Goal: Transaction & Acquisition: Purchase product/service

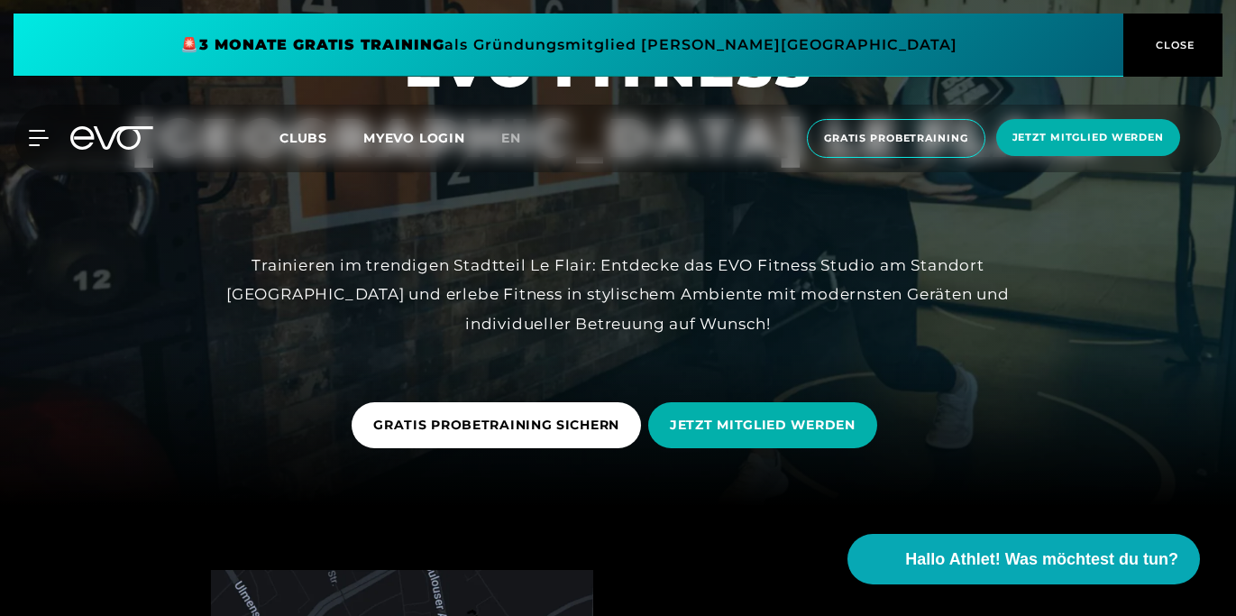
scroll to position [108, 0]
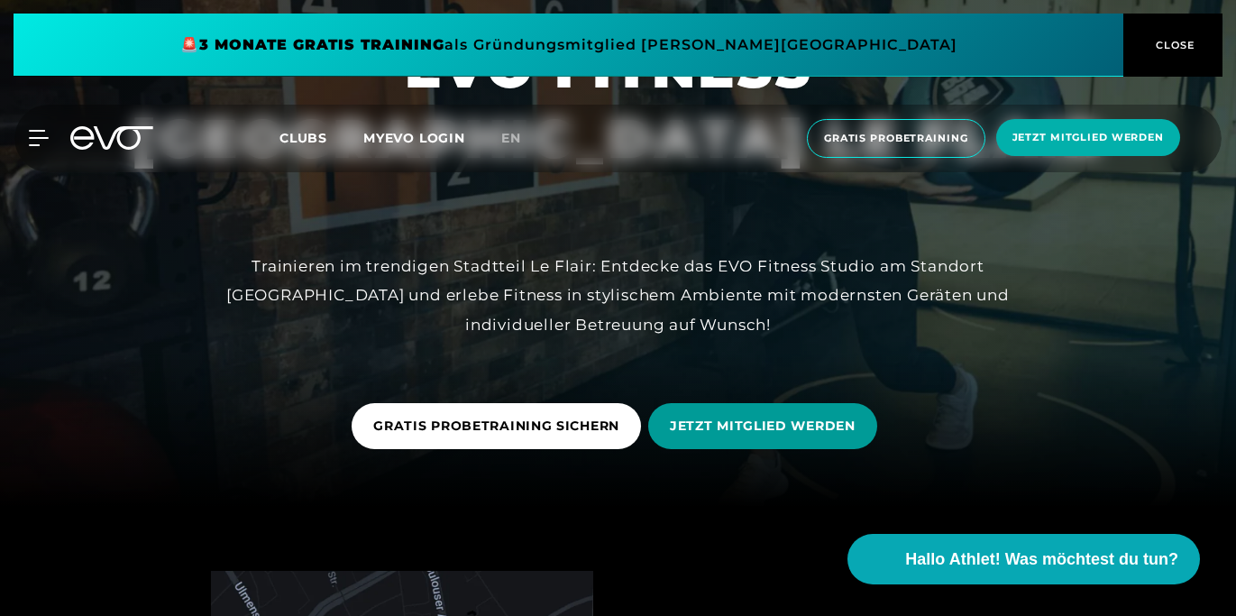
click at [805, 422] on span "JETZT MITGLIED WERDEN" at bounding box center [763, 425] width 186 height 19
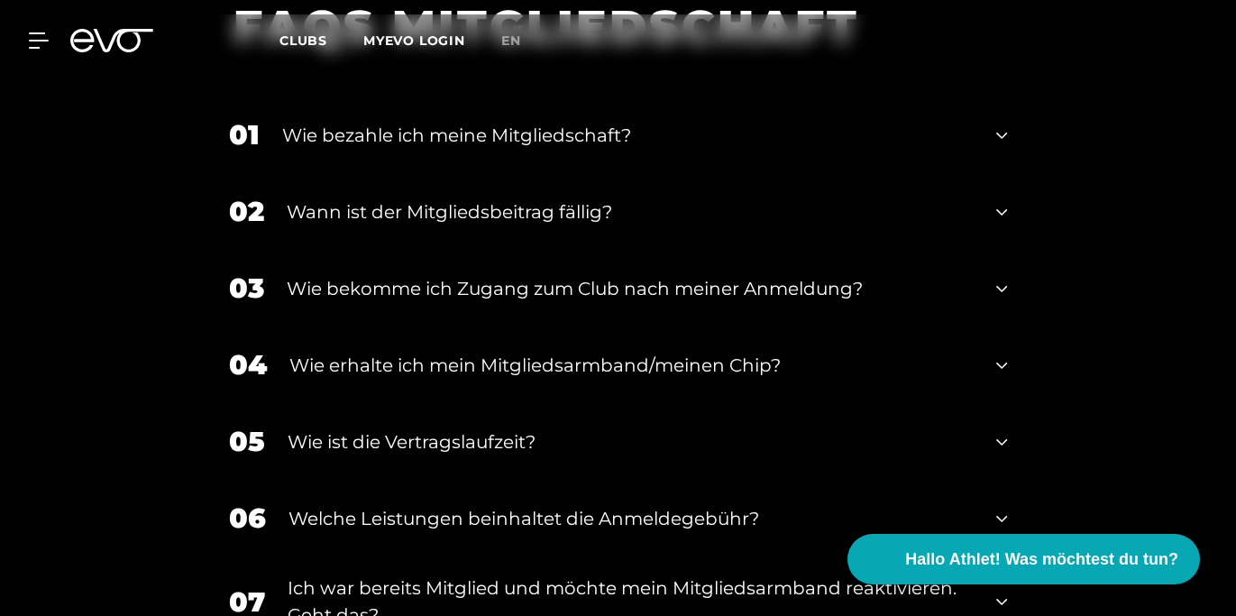
scroll to position [2144, 0]
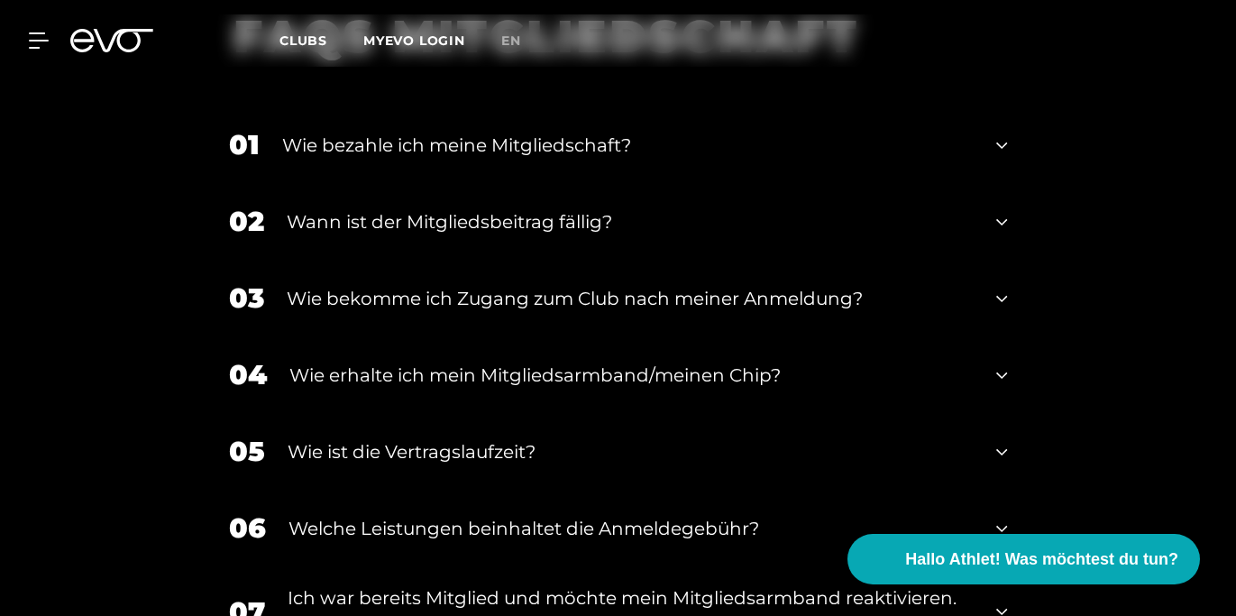
click at [1006, 137] on icon at bounding box center [1001, 145] width 11 height 22
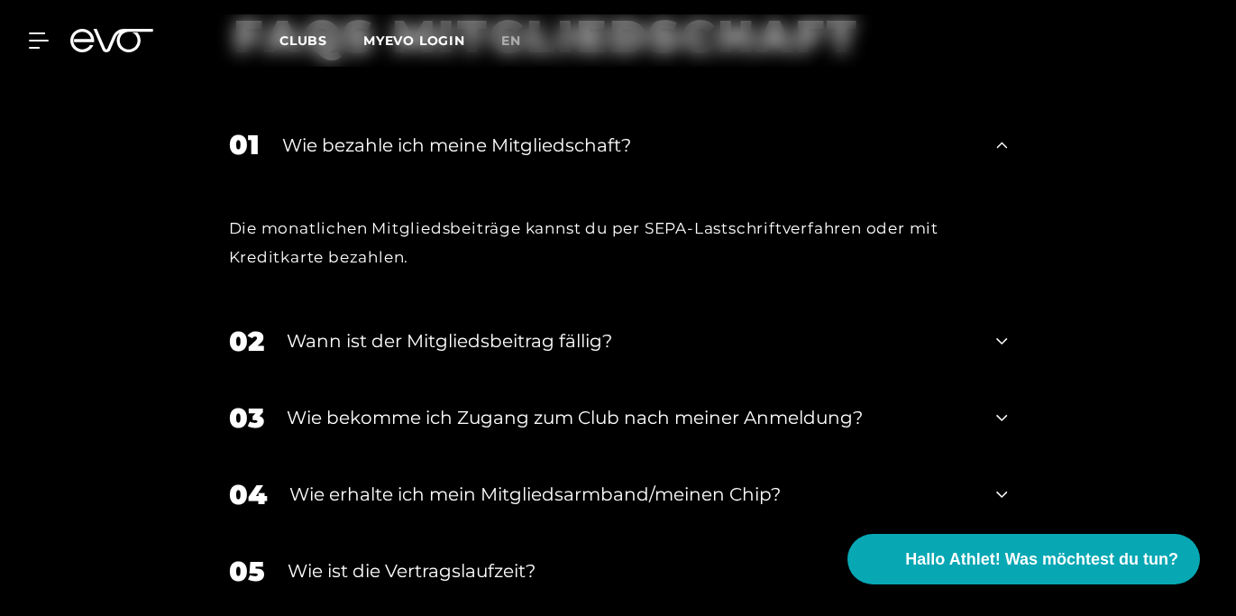
click at [1006, 137] on icon at bounding box center [1001, 145] width 11 height 22
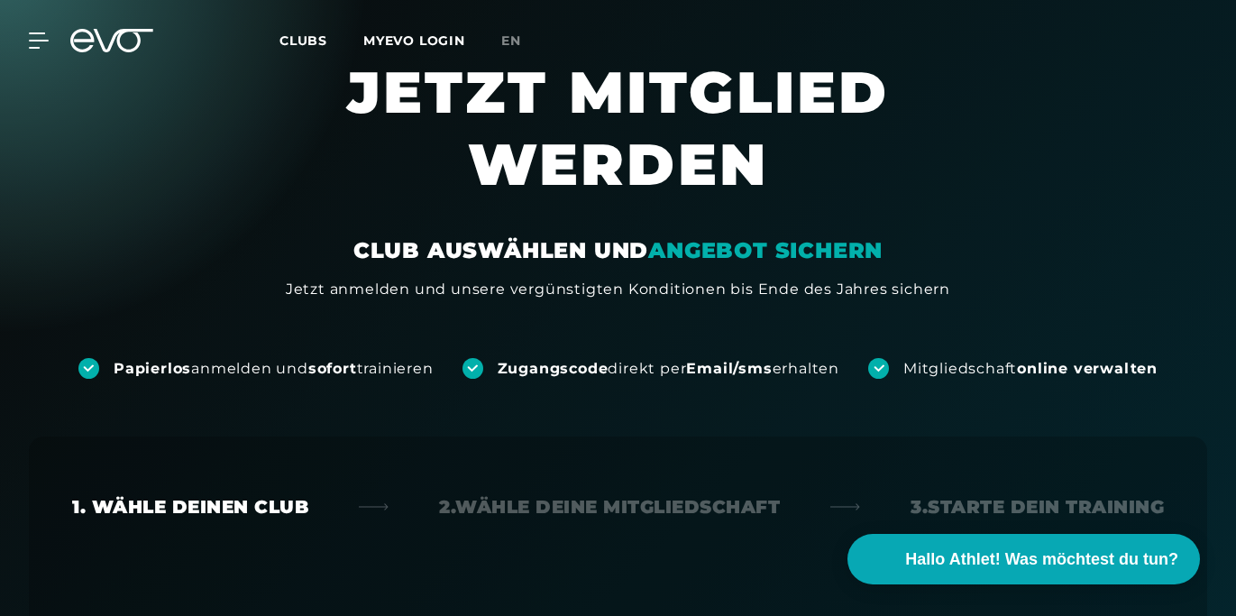
scroll to position [0, 0]
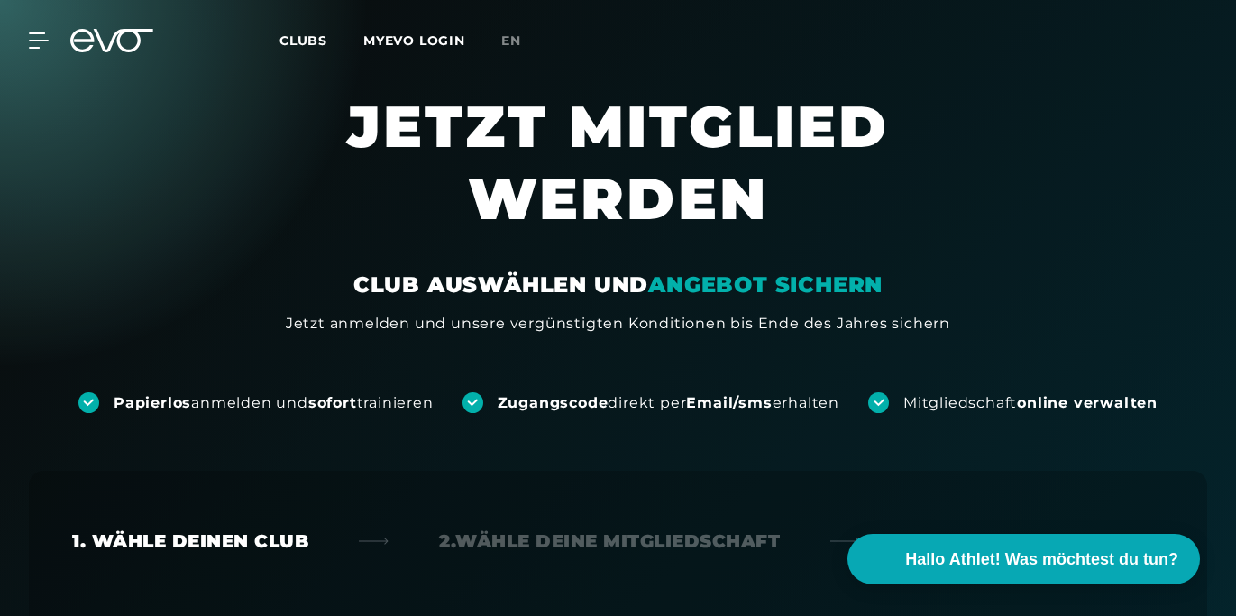
click at [317, 37] on span "Clubs" at bounding box center [303, 40] width 48 height 16
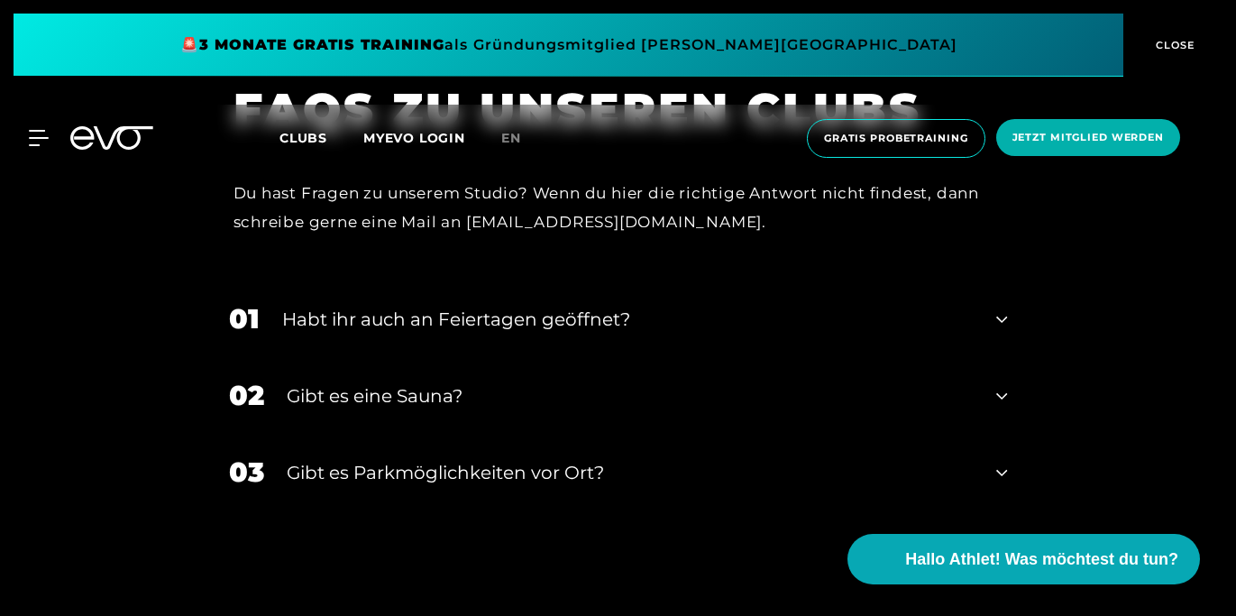
scroll to position [6814, 0]
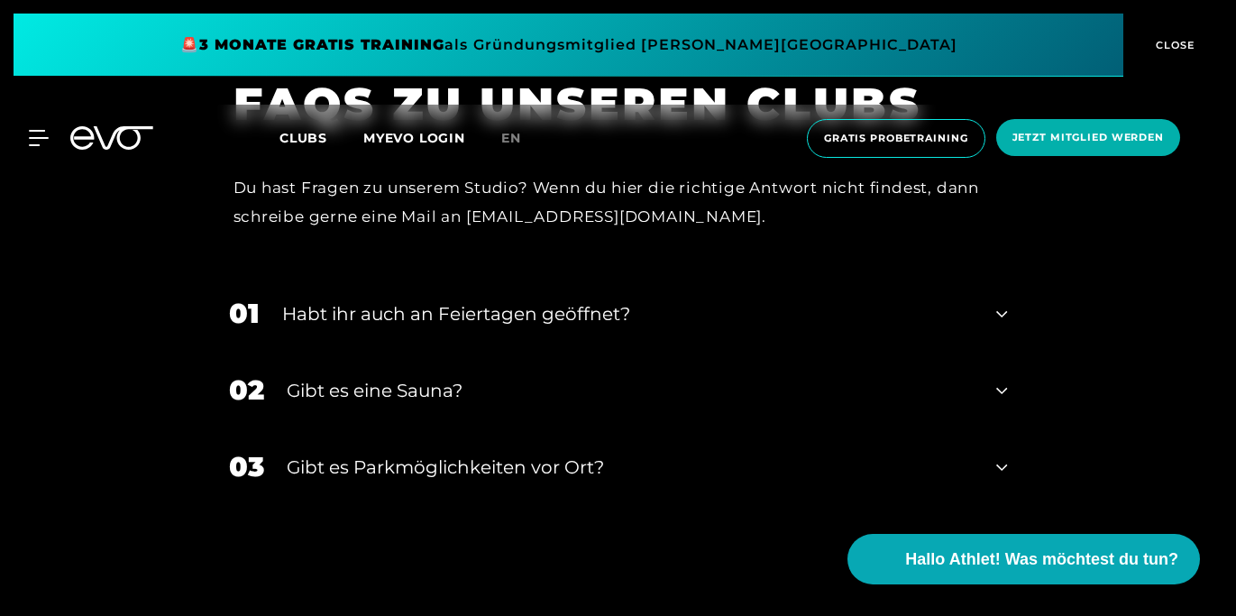
click at [1006, 380] on icon at bounding box center [1001, 391] width 11 height 22
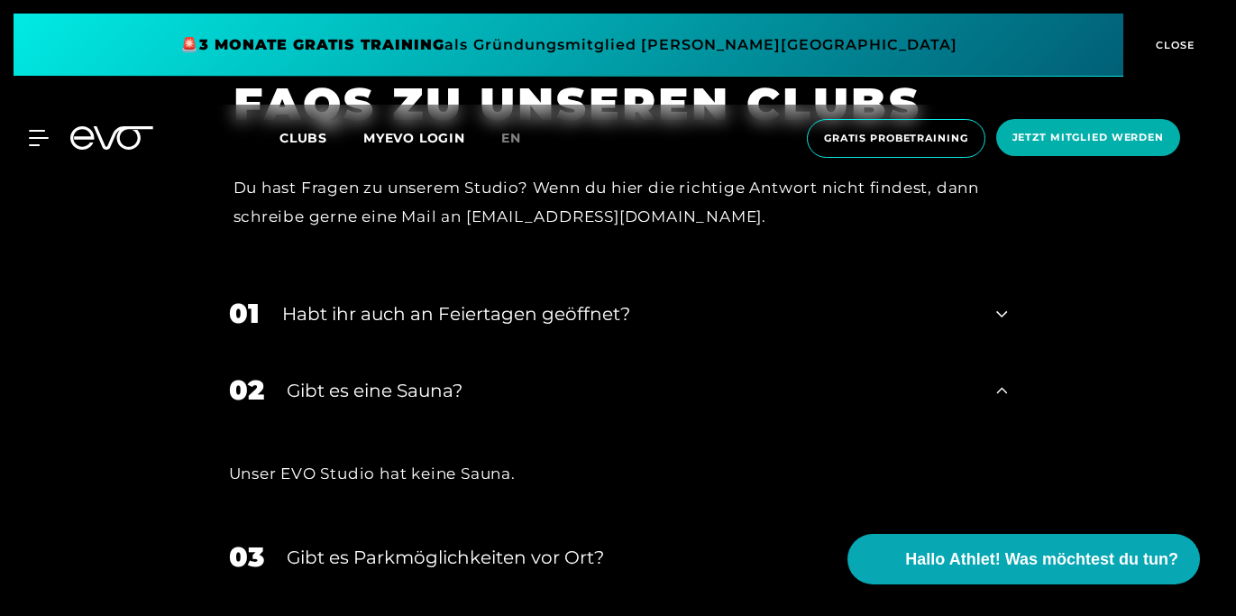
click at [1008, 352] on div "02 Gibt es eine Sauna?" at bounding box center [618, 390] width 815 height 77
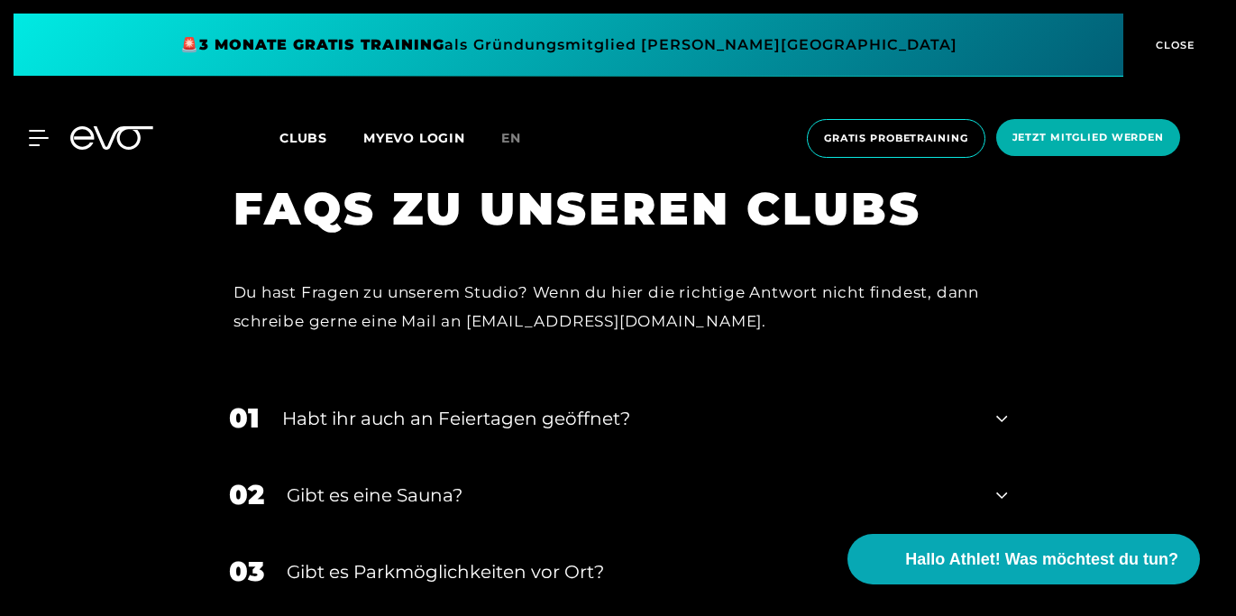
scroll to position [6704, 0]
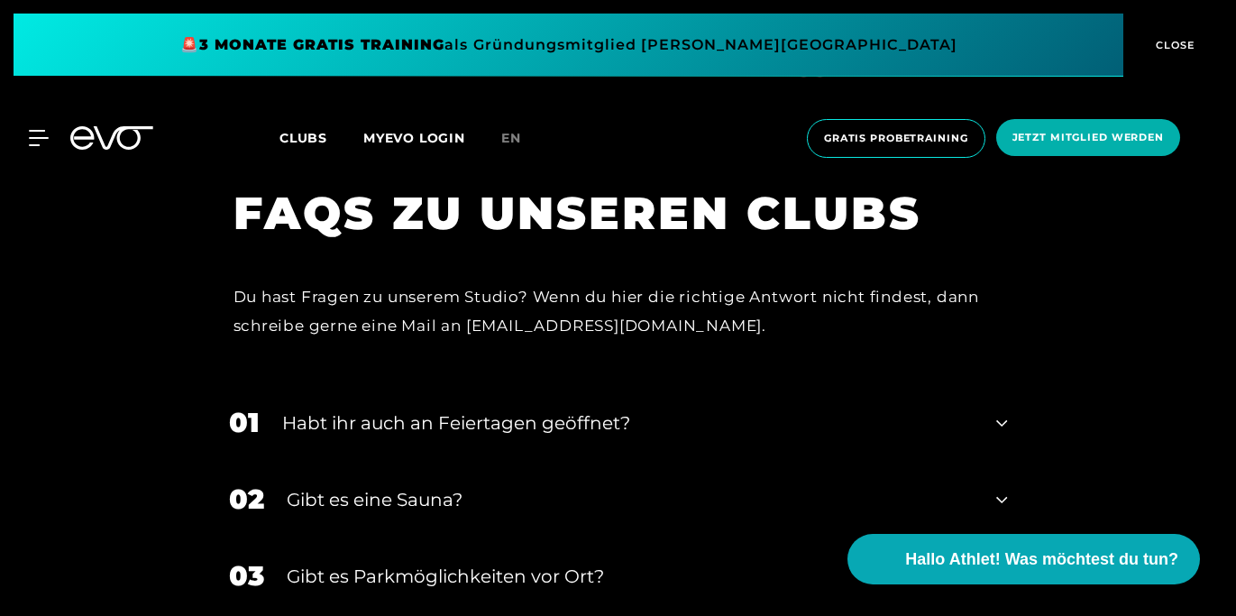
click at [999, 412] on icon at bounding box center [1001, 423] width 11 height 22
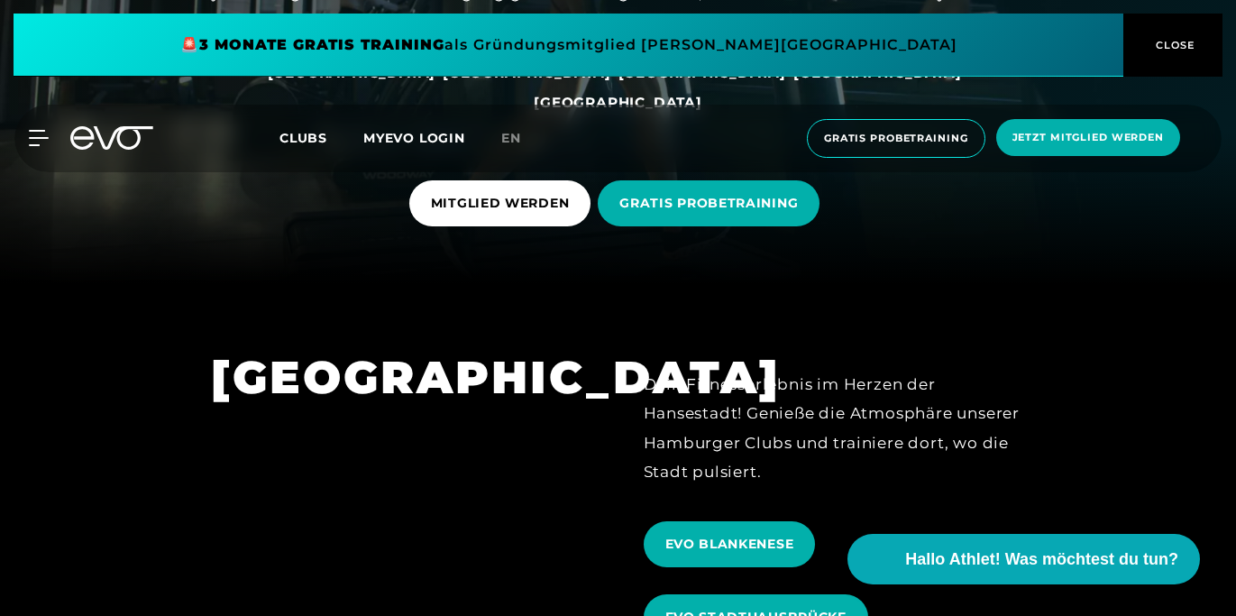
scroll to position [0, 0]
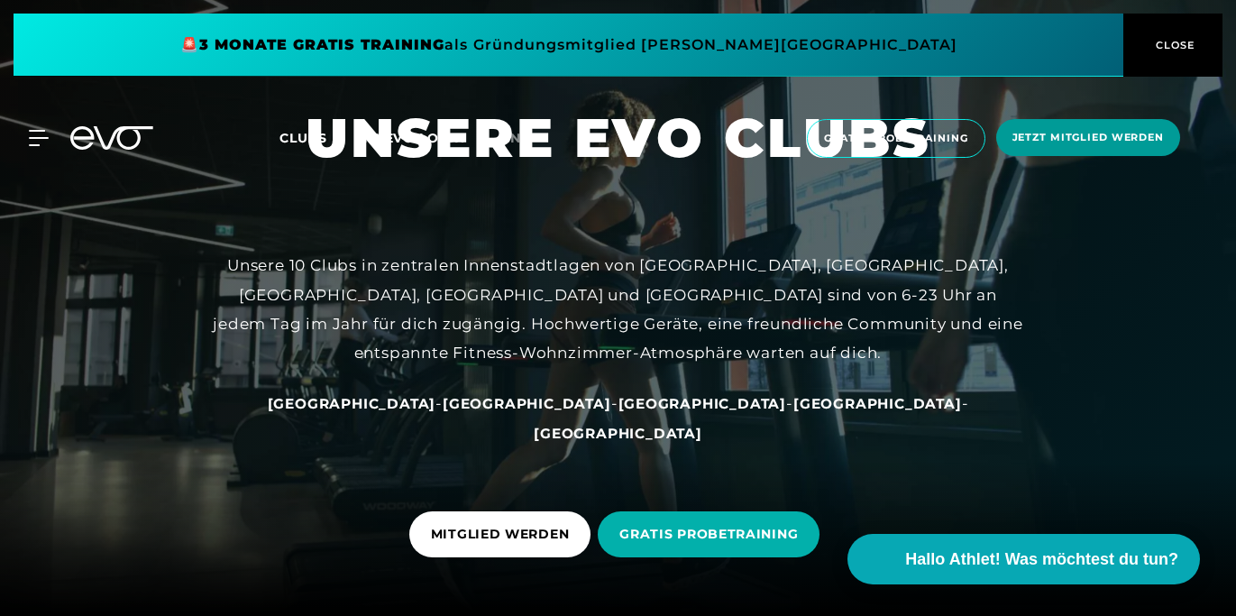
click at [1046, 134] on span "Jetzt Mitglied werden" at bounding box center [1087, 137] width 151 height 15
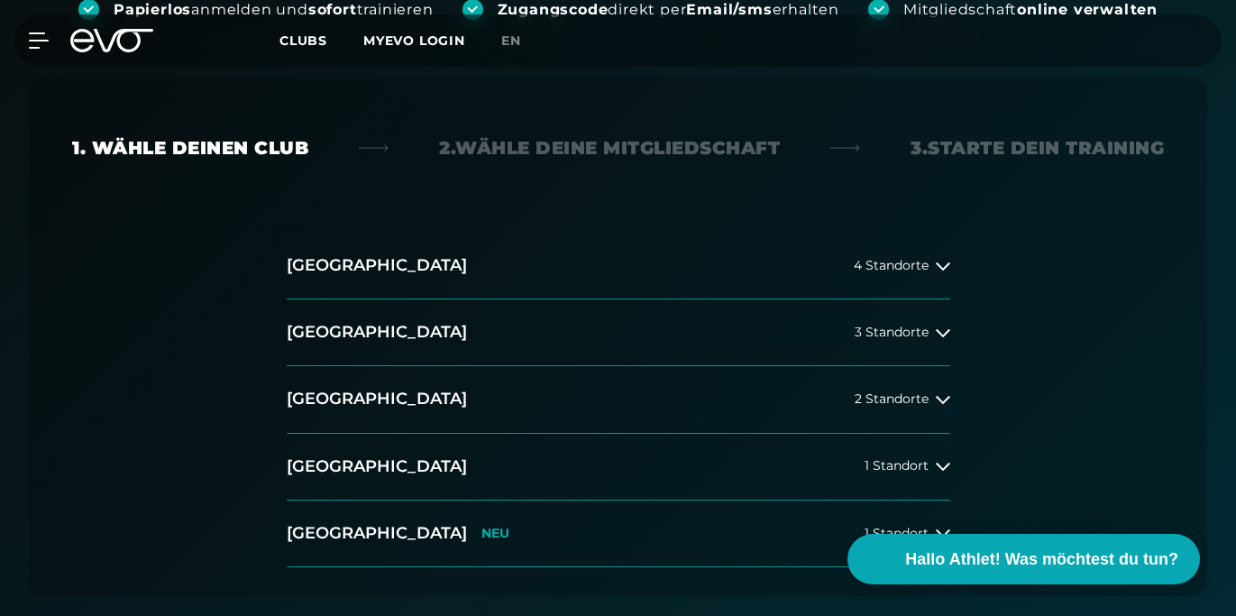
scroll to position [398, 0]
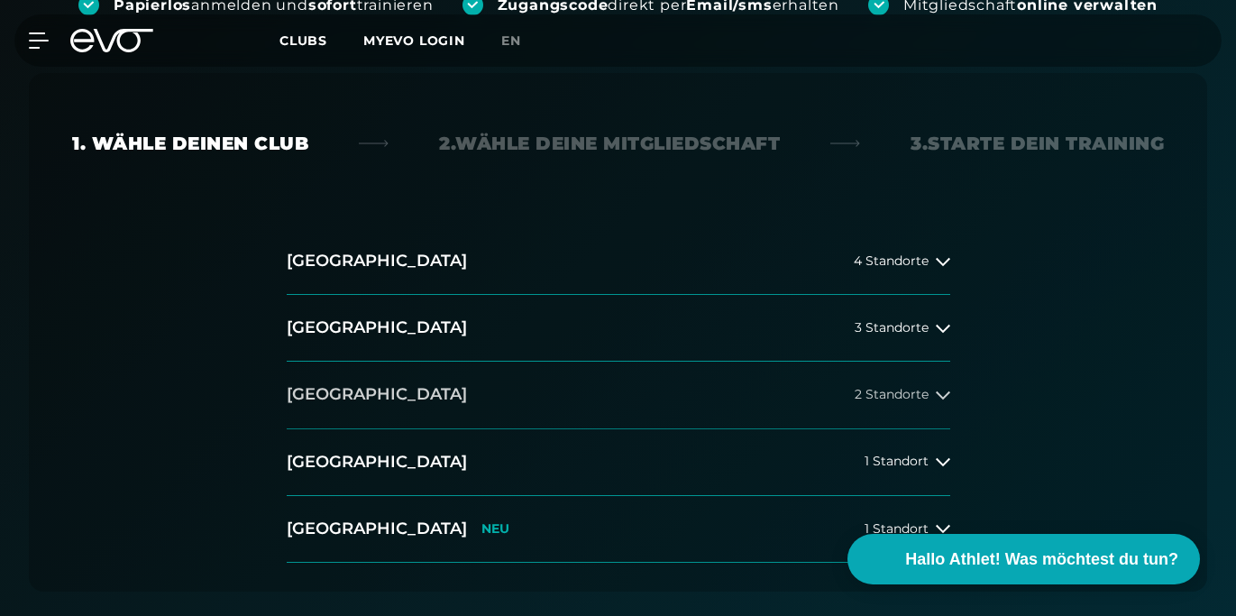
click at [753, 390] on button "[GEOGRAPHIC_DATA] 2 Standorte" at bounding box center [619, 395] width 664 height 67
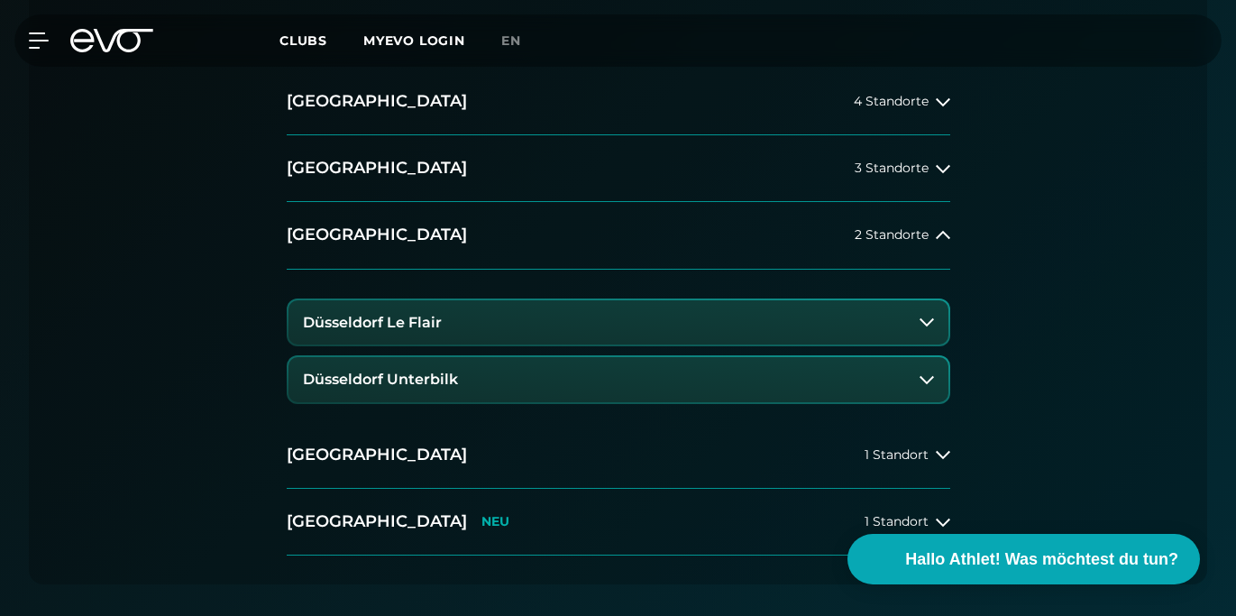
scroll to position [559, 0]
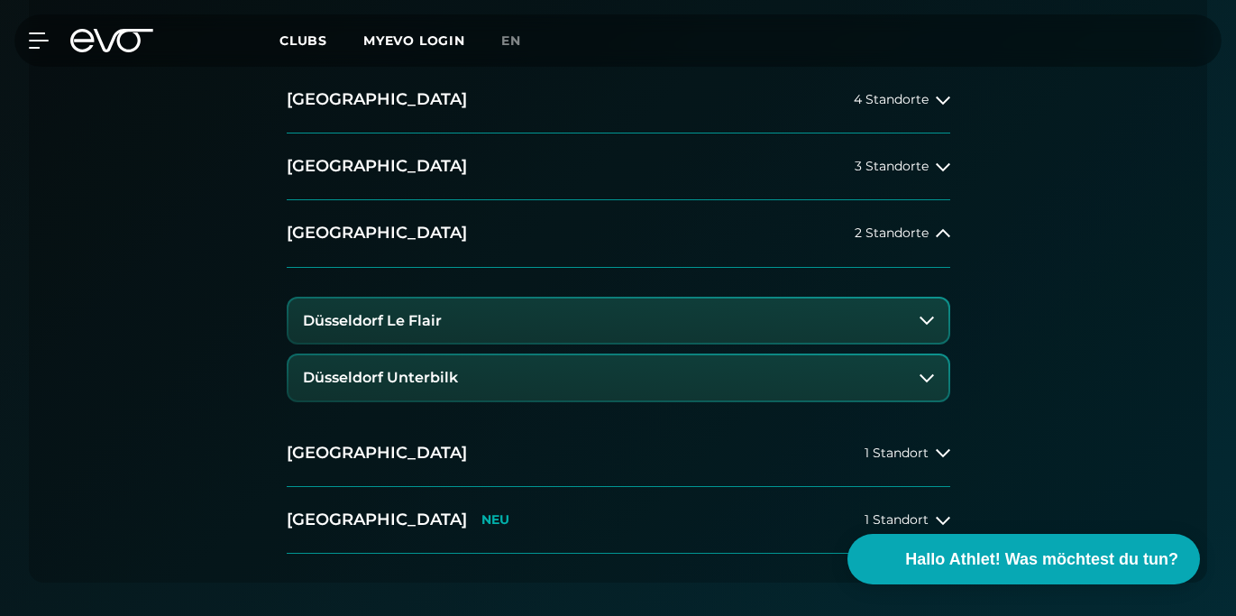
click at [926, 317] on icon at bounding box center [927, 320] width 14 height 14
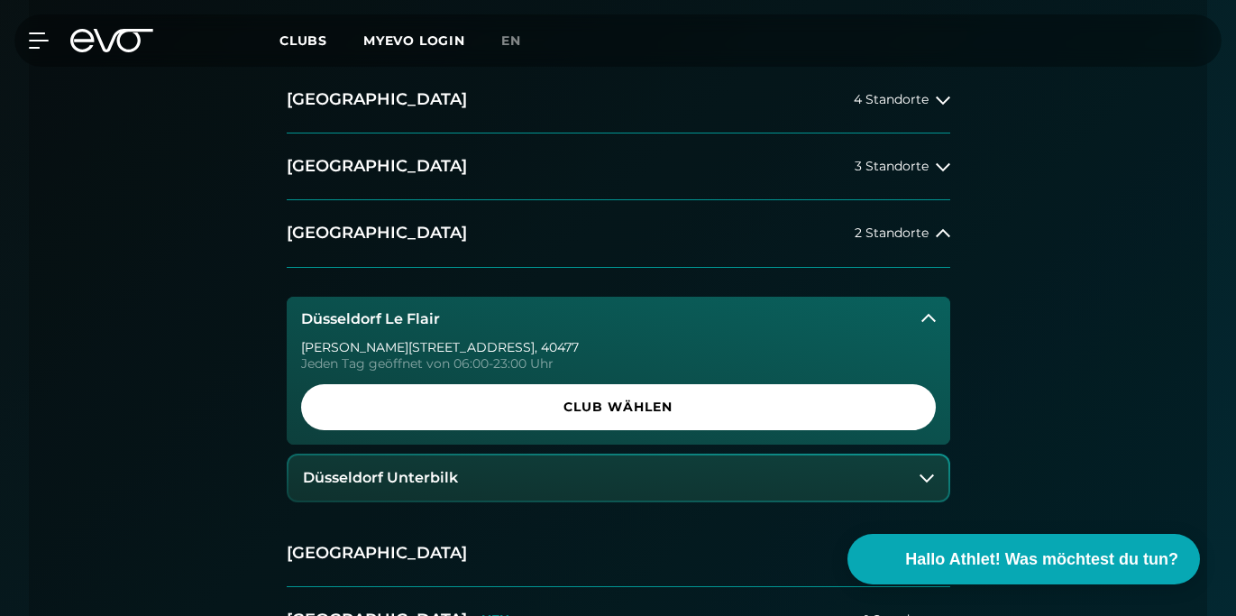
click at [921, 472] on icon at bounding box center [927, 478] width 14 height 14
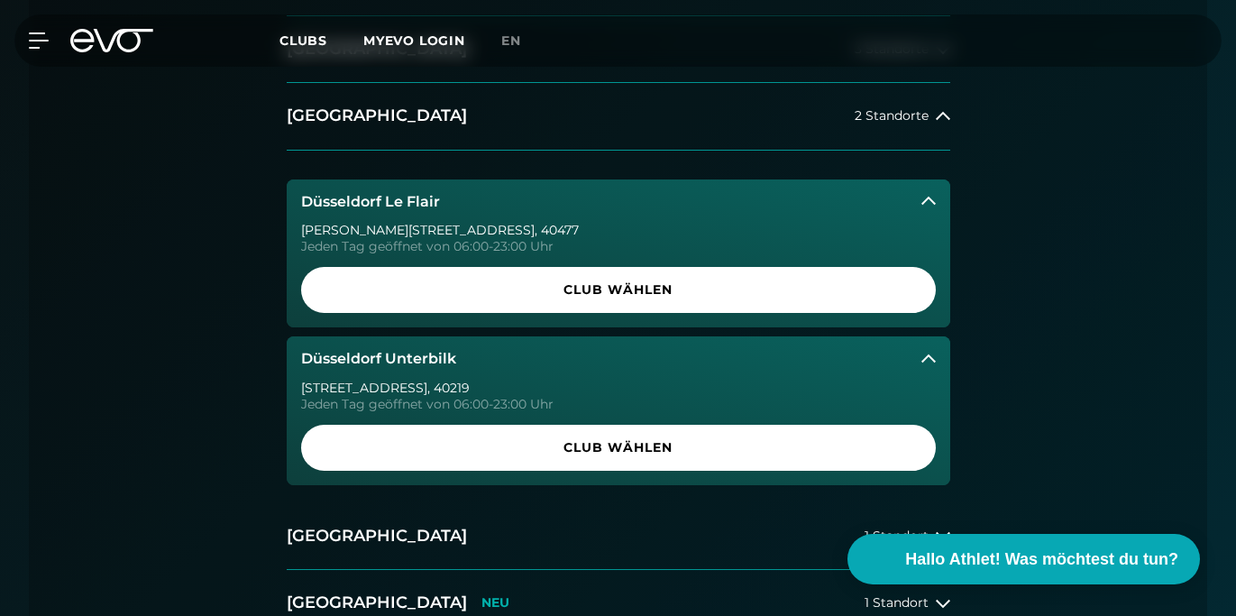
scroll to position [683, 0]
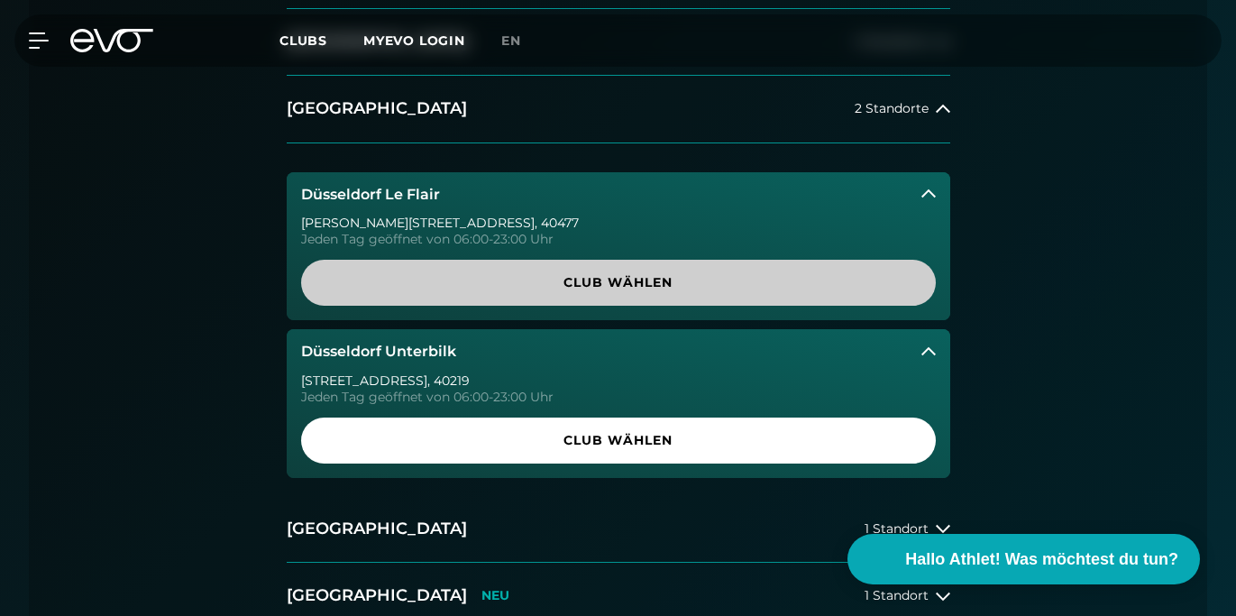
click at [642, 273] on span "Club wählen" at bounding box center [618, 282] width 591 height 19
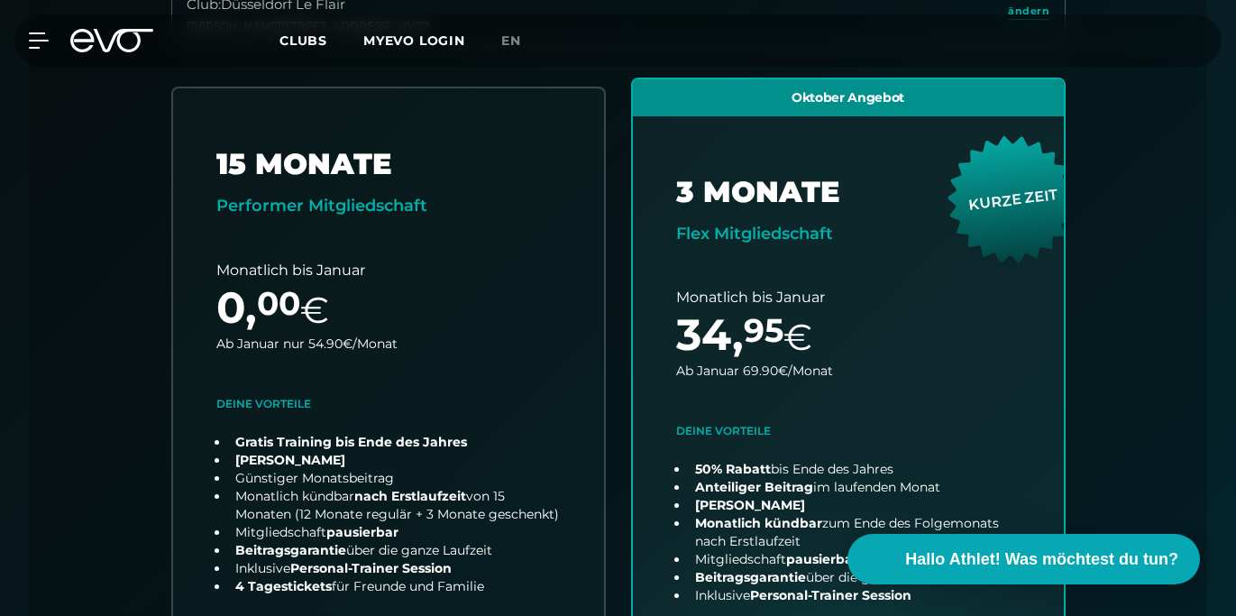
scroll to position [643, 0]
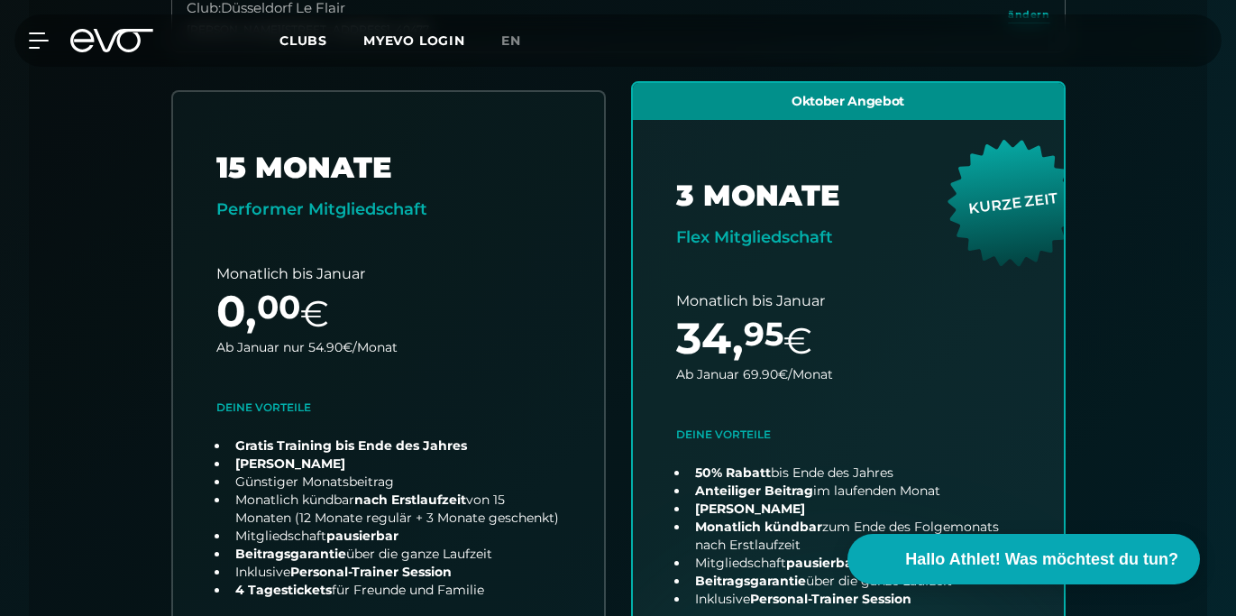
click at [440, 356] on link "choose plan" at bounding box center [388, 430] width 431 height 677
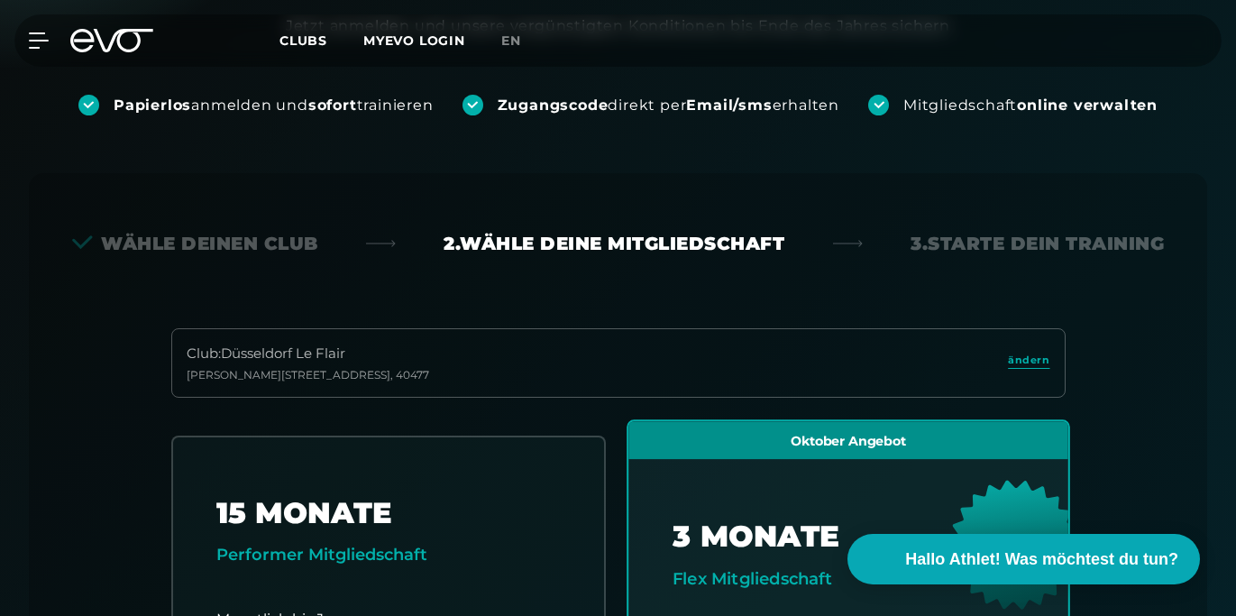
scroll to position [286, 0]
